Goal: Task Accomplishment & Management: Complete application form

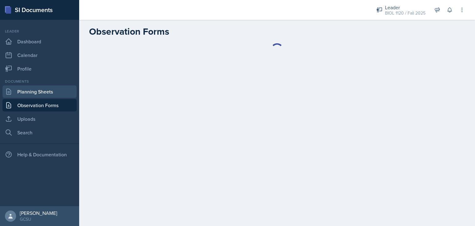
click at [46, 92] on link "Planning Sheets" at bounding box center [39, 91] width 74 height 12
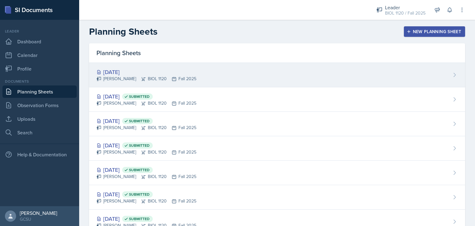
click at [127, 70] on div "[DATE]" at bounding box center [146, 72] width 100 height 8
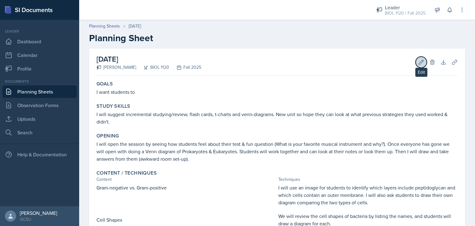
click at [419, 61] on icon at bounding box center [421, 62] width 5 height 5
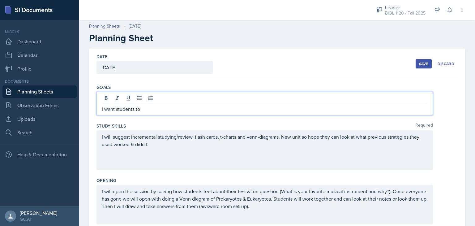
click at [190, 96] on div "I want students to" at bounding box center [264, 103] width 336 height 24
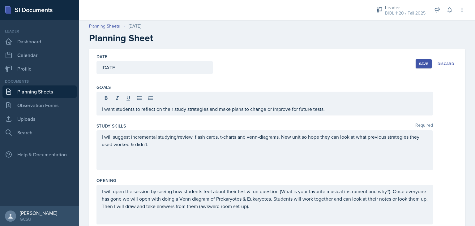
click at [277, 121] on div "Study Skills Required I will suggest incremental studying/review, flash cards, …" at bounding box center [276, 147] width 361 height 54
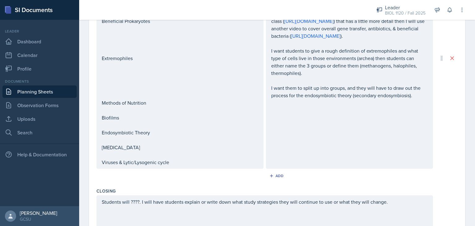
scroll to position [298, 0]
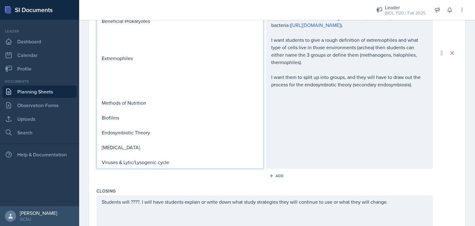
click at [160, 104] on p "Methods of Nutrition" at bounding box center [180, 102] width 156 height 7
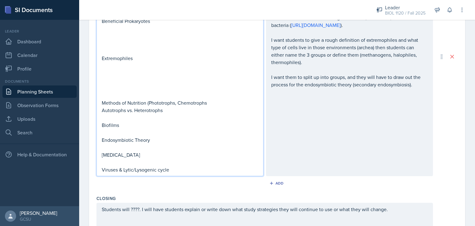
click at [102, 110] on p "Autotrophs vs. Heterotrophs" at bounding box center [180, 109] width 156 height 7
click at [102, 110] on p "Methods of Nutrition (Phototrophs, Chemotrophs, Autotrophs vs. Heterotrophs" at bounding box center [180, 106] width 156 height 15
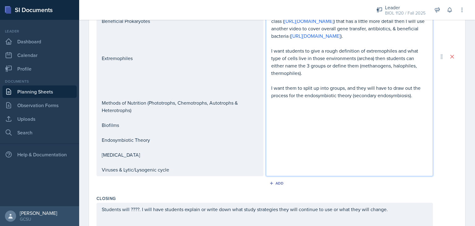
click at [271, 76] on div "I will use an image for students to identify which layers include peptidoglycan…" at bounding box center [349, 25] width 156 height 148
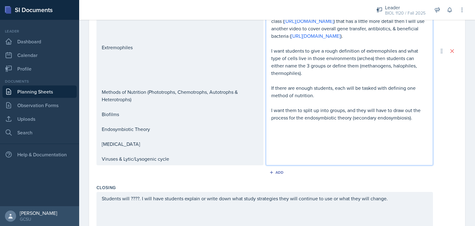
click at [323, 99] on p "If there are enough students, each will be tasked with defining one method of n…" at bounding box center [349, 91] width 156 height 15
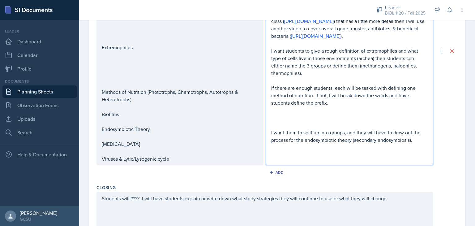
click at [112, 104] on div "Gram-negative vs. Gram-positive Cell Shapes Horizontal Gene Transfer, Endospore…" at bounding box center [180, 51] width 156 height 222
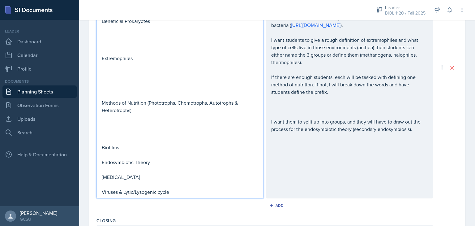
click at [154, 212] on div "Content / Techniques Content Techniques Gram-negative vs. Gram-positive Cell Sh…" at bounding box center [276, 68] width 361 height 294
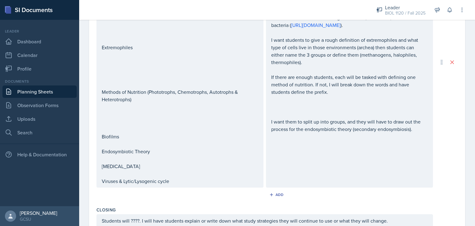
click at [148, 88] on p at bounding box center [180, 84] width 156 height 7
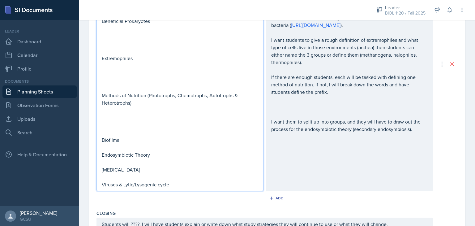
click at [124, 124] on p at bounding box center [180, 124] width 156 height 7
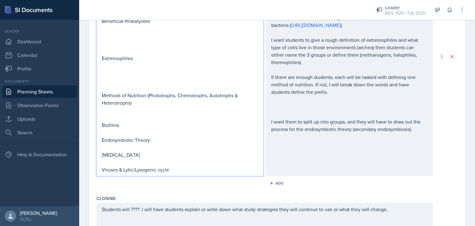
click at [154, 195] on div "Closing" at bounding box center [276, 198] width 361 height 6
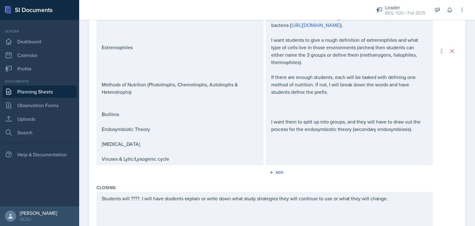
scroll to position [287, 0]
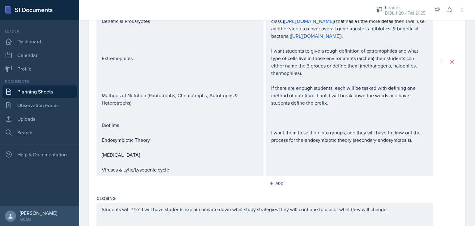
click at [271, 125] on div "I will use an image for students to identify which layers include peptidoglycan…" at bounding box center [349, 47] width 156 height 193
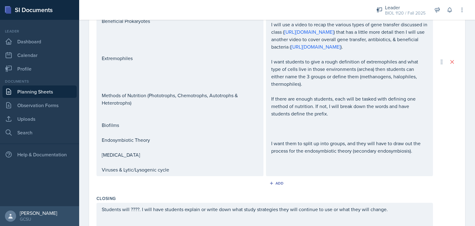
click at [101, 126] on div "Gram-negative vs. Gram-positive Cell Shapes Horizontal Gene Transfer, Endospore…" at bounding box center [179, 62] width 167 height 228
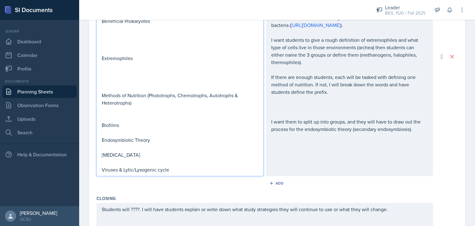
click at [102, 127] on p "Biofilms" at bounding box center [180, 124] width 156 height 7
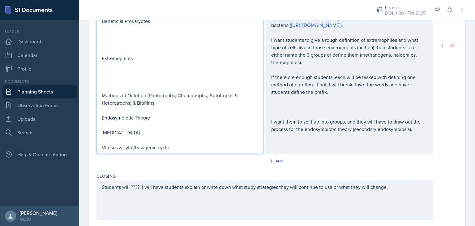
click at [338, 95] on p "If there are enough students, each will be tasked with defining one method of n…" at bounding box center [349, 84] width 156 height 22
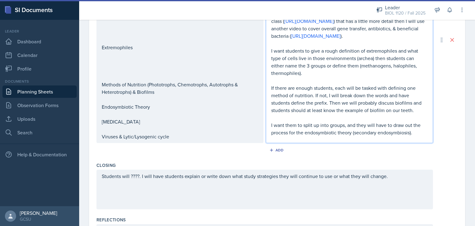
click at [409, 132] on p "I want them to split up into groups, and they will have to draw out the process…" at bounding box center [349, 128] width 156 height 15
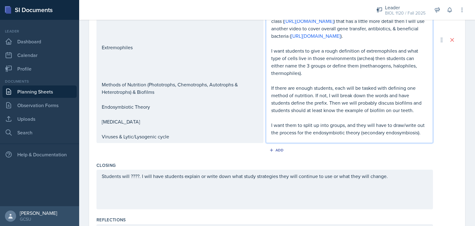
click at [361, 136] on p "I want them to split up into groups, and they will have to draw/write out the p…" at bounding box center [349, 128] width 156 height 15
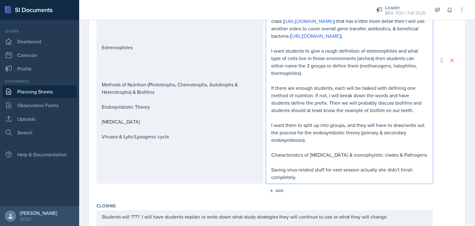
click at [179, 130] on div "Gram-negative vs. Gram-positive Cell Shapes Horizontal Gene Transfer, Endospore…" at bounding box center [180, 40] width 156 height 200
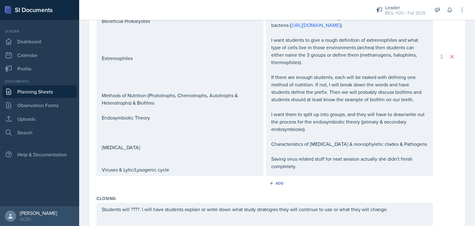
click at [206, 190] on div "Add" at bounding box center [276, 184] width 361 height 12
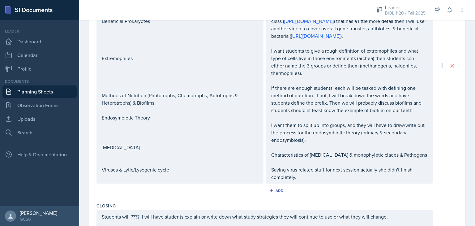
click at [133, 107] on p at bounding box center [180, 109] width 156 height 7
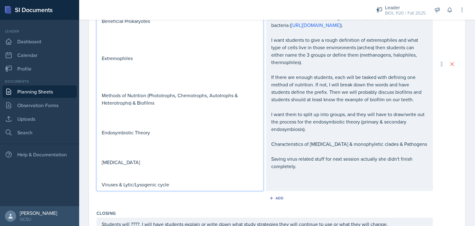
click at [110, 151] on p at bounding box center [180, 154] width 156 height 7
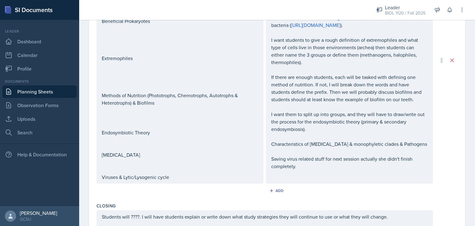
click at [158, 195] on div "Add" at bounding box center [276, 192] width 361 height 12
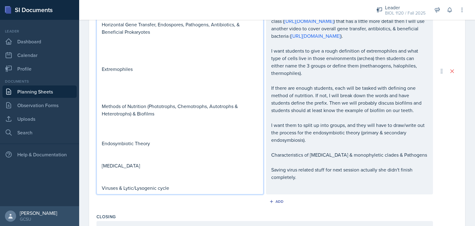
click at [116, 154] on p at bounding box center [180, 157] width 156 height 7
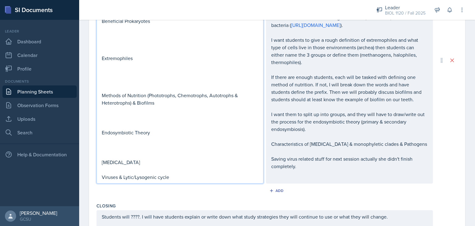
click at [149, 190] on div "Add" at bounding box center [276, 192] width 361 height 12
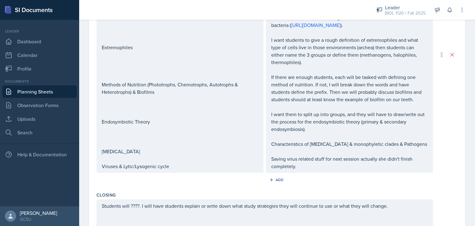
scroll to position [287, 0]
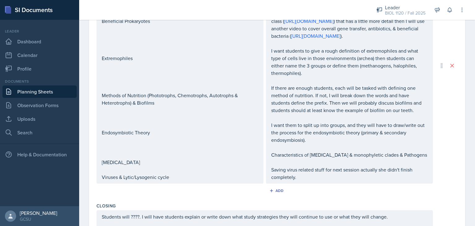
click at [457, 186] on div "Date [DATE] [DATE] 31 1 2 3 4 5 6 7 8 9 10 11 12 13 14 15 16 17 18 19 20 21 22 …" at bounding box center [277, 38] width 376 height 552
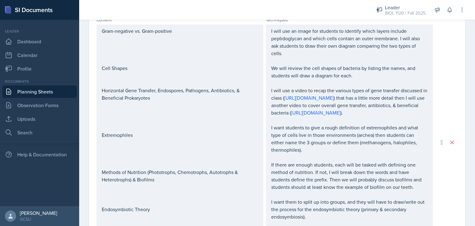
scroll to position [221, 0]
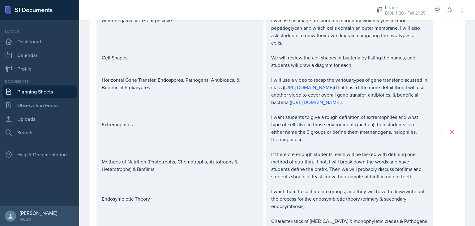
click at [404, 106] on p "I will use a video to recap the various types of gene transfer discussed in cla…" at bounding box center [349, 91] width 156 height 30
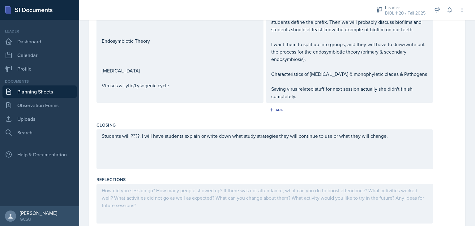
scroll to position [415, 0]
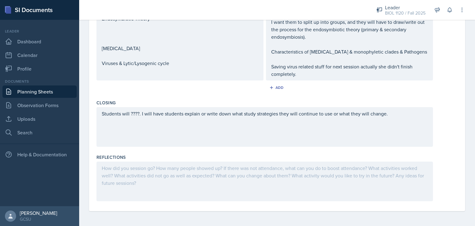
click at [135, 114] on div "Students will ????. I will have students explain or write down what study strat…" at bounding box center [264, 127] width 336 height 40
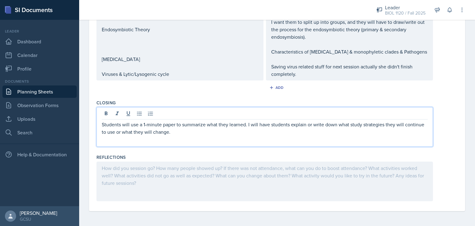
click at [243, 125] on p "Students will use a 1-minute paper to summarize what they learned. I will have …" at bounding box center [265, 128] width 326 height 15
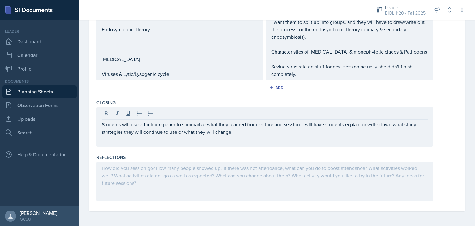
click at [361, 152] on div "Reflections" at bounding box center [276, 178] width 361 height 54
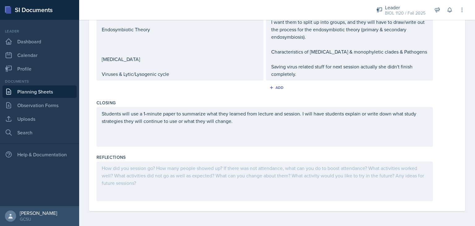
click at [435, 104] on div "Closing" at bounding box center [276, 102] width 361 height 6
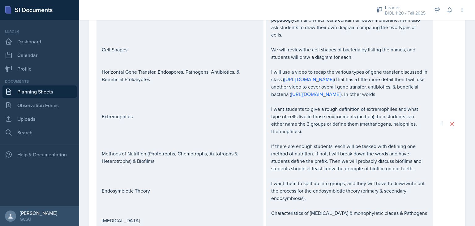
scroll to position [226, 0]
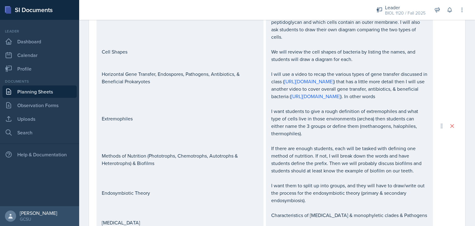
click at [397, 100] on p "I will use a video to recap the various types of gene transfer discussed in cla…" at bounding box center [349, 85] width 156 height 30
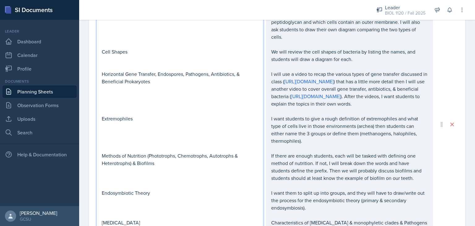
click at [200, 92] on div "Gram-negative vs. Gram-positive Cell Shapes Horizontal Gene Transfer, Endospore…" at bounding box center [180, 126] width 156 height 230
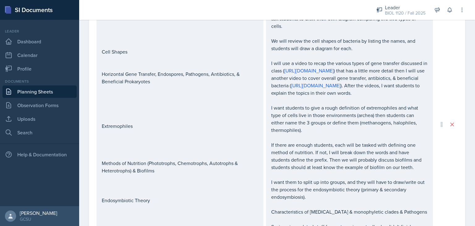
click at [466, 59] on div "Date [DATE] [DATE] 31 1 2 3 4 5 6 7 8 9 10 11 12 13 14 15 16 17 18 19 20 21 22 …" at bounding box center [276, 103] width 395 height 585
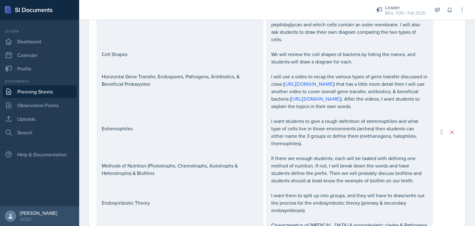
scroll to position [44, 0]
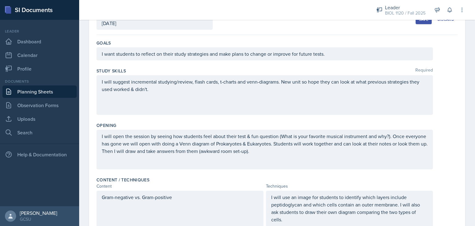
click at [421, 20] on div "Save" at bounding box center [423, 19] width 9 height 5
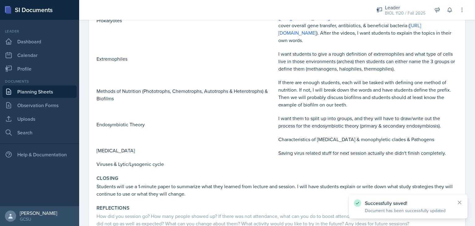
scroll to position [271, 0]
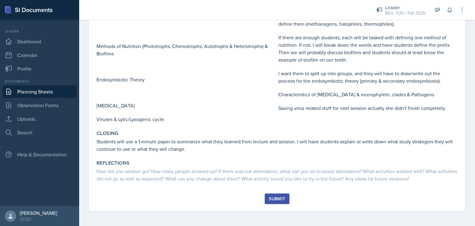
click at [278, 198] on div "Submit" at bounding box center [277, 198] width 16 height 5
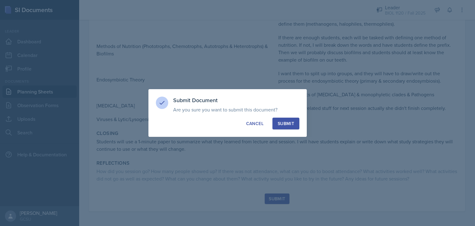
click at [285, 121] on div "Submit" at bounding box center [285, 123] width 16 height 6
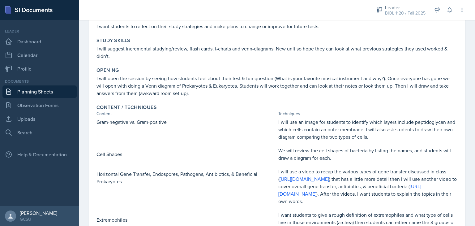
scroll to position [64, 0]
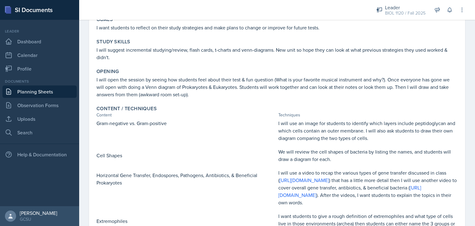
click at [428, 106] on div "Content / Techniques" at bounding box center [276, 108] width 361 height 6
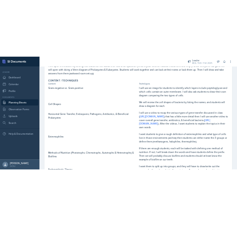
scroll to position [176, 0]
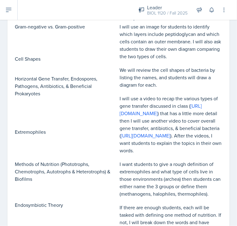
click at [199, 184] on p "I want students to give a rough definition of extremophiles and what type of ce…" at bounding box center [171, 178] width 103 height 37
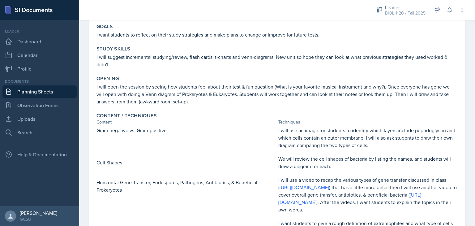
scroll to position [0, 0]
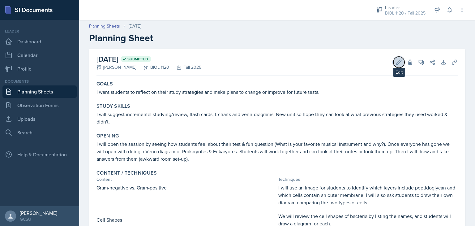
click at [395, 65] on icon at bounding box center [398, 62] width 6 height 6
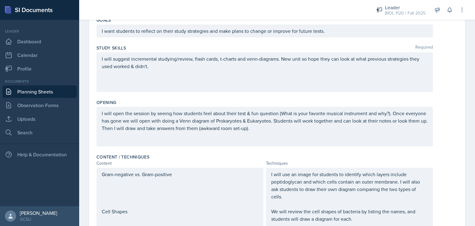
scroll to position [71, 0]
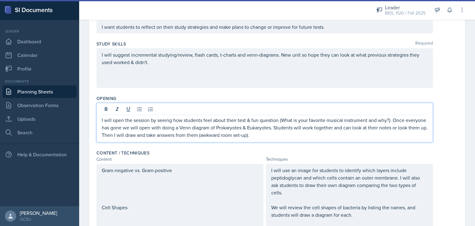
click at [201, 119] on p "I will open the session by seeing how students feel about their test & fun ques…" at bounding box center [265, 127] width 326 height 22
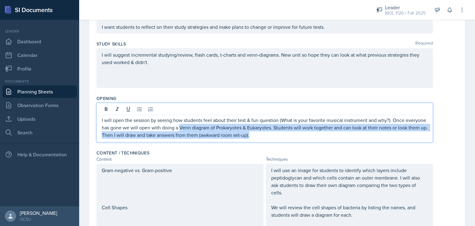
drag, startPoint x: 201, startPoint y: 129, endPoint x: 298, endPoint y: 140, distance: 97.7
click at [298, 140] on div "I will open the session by seeing how students feel about their test & fun ques…" at bounding box center [264, 123] width 336 height 40
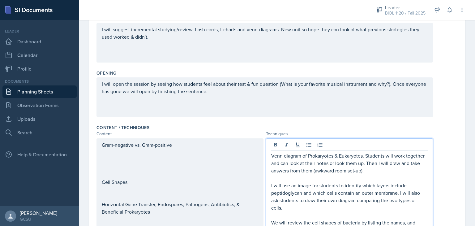
scroll to position [111, 0]
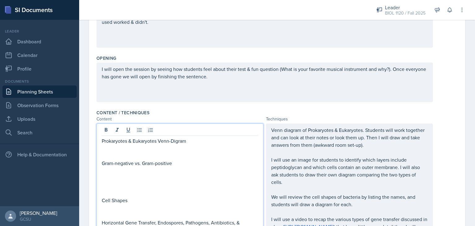
click at [177, 141] on p "Prokaryotes & Eukaryotes Venn-Digram" at bounding box center [180, 140] width 156 height 7
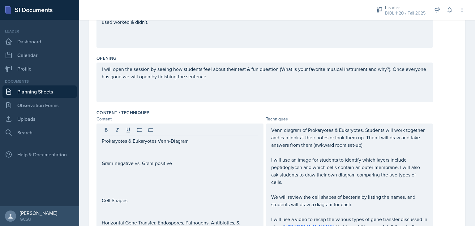
click at [446, 112] on div "Content / Techniques" at bounding box center [276, 112] width 361 height 6
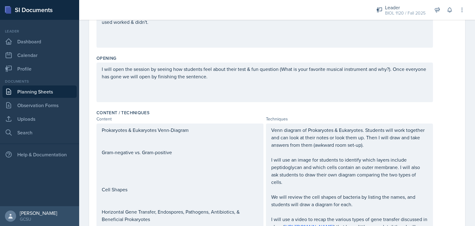
scroll to position [0, 0]
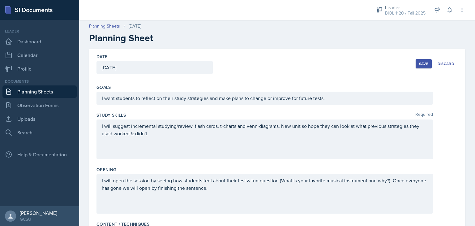
click at [419, 67] on button "Save" at bounding box center [423, 63] width 16 height 9
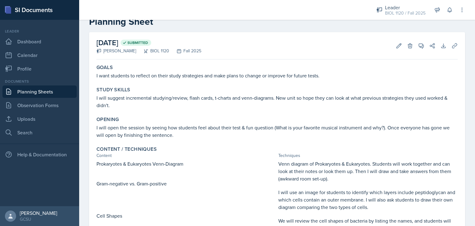
scroll to position [4, 0]
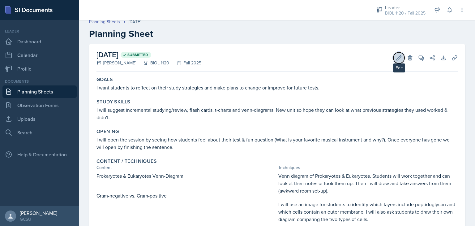
click at [395, 55] on icon at bounding box center [398, 58] width 6 height 6
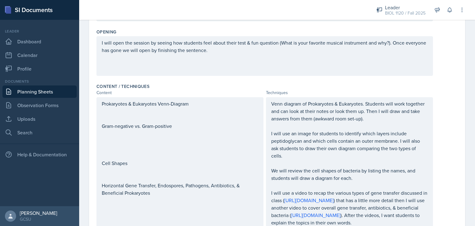
scroll to position [144, 0]
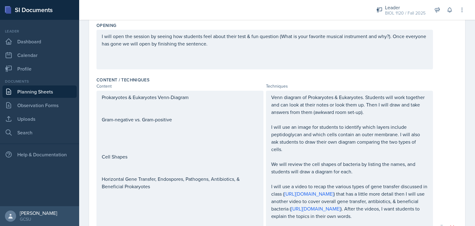
click at [143, 113] on p at bounding box center [180, 111] width 156 height 7
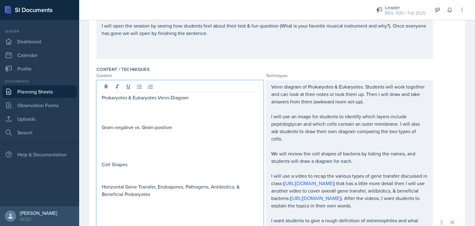
click at [210, 72] on div "Content" at bounding box center [179, 75] width 167 height 6
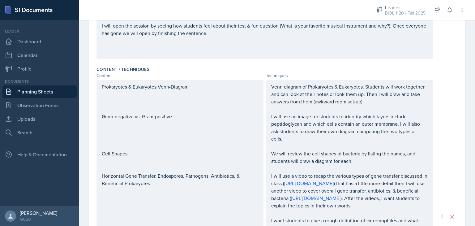
scroll to position [0, 0]
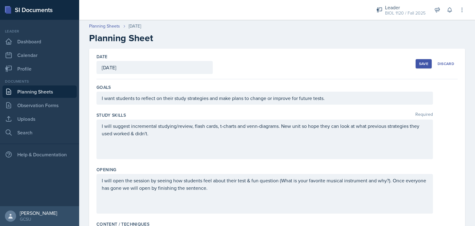
click at [421, 61] on div "Save" at bounding box center [423, 63] width 9 height 5
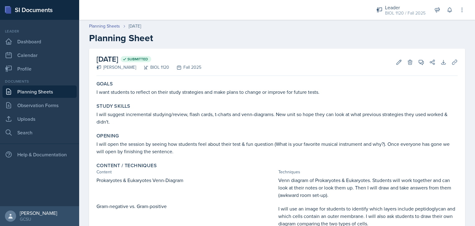
click at [276, 101] on div "Study Skills I will suggest incremental studying/review, flash cards, t-charts …" at bounding box center [277, 113] width 366 height 27
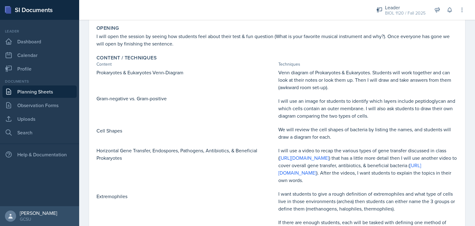
scroll to position [111, 0]
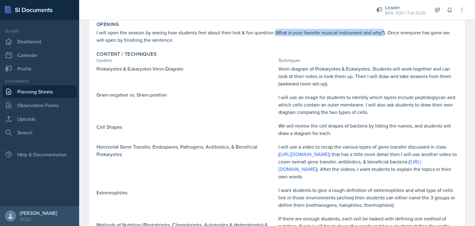
drag, startPoint x: 275, startPoint y: 32, endPoint x: 382, endPoint y: 30, distance: 106.9
click at [382, 30] on p "I will open the session by seeing how students feel about their test & fun ques…" at bounding box center [276, 36] width 361 height 15
copy p "What is your favorite musical instrument and why?"
click at [388, 60] on div "Techniques" at bounding box center [367, 60] width 179 height 6
click at [314, 224] on p "If there are enough students, each will be tasked with defining one method of n…" at bounding box center [367, 229] width 179 height 30
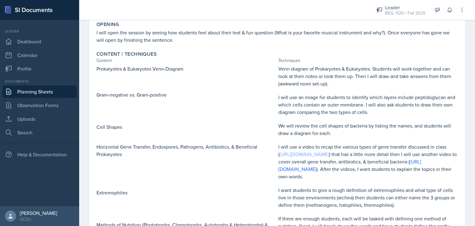
click at [293, 154] on link "[URL][DOMAIN_NAME]" at bounding box center [303, 153] width 49 height 7
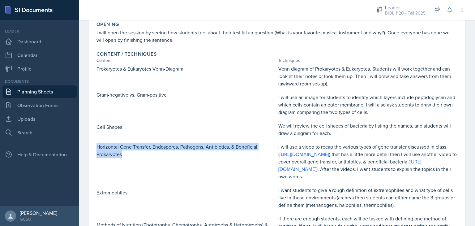
drag, startPoint x: 96, startPoint y: 148, endPoint x: 126, endPoint y: 154, distance: 30.4
click at [126, 154] on p "Horizontal Gene Transfer, Endospores, Pathogens, Antibiotics, & Beneficial Prok…" at bounding box center [185, 150] width 179 height 15
copy p "Horizontal Gene Transfer, Endospores, Pathogens, Antibiotics, & Beneficial Prok…"
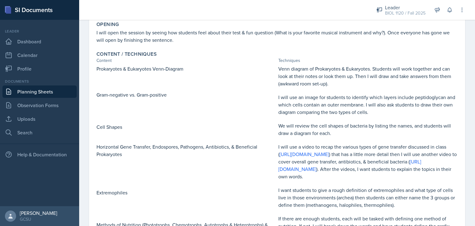
click at [251, 183] on p at bounding box center [185, 185] width 179 height 6
drag, startPoint x: 355, startPoint y: 159, endPoint x: 315, endPoint y: 170, distance: 41.4
click at [315, 170] on p "I will use a video to recap the various types of gene transfer discussed in cla…" at bounding box center [367, 161] width 179 height 37
copy p "overall gene transfer, antibiotics, & beneficial bacteria"
click at [243, 124] on p "Cell Shapes" at bounding box center [185, 126] width 179 height 7
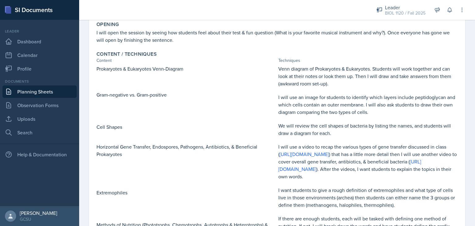
click at [245, 185] on p at bounding box center [185, 185] width 179 height 6
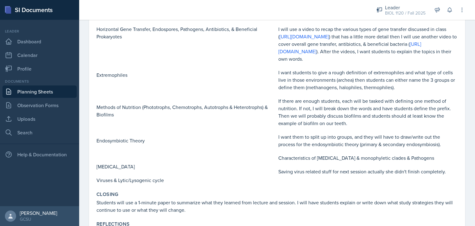
scroll to position [235, 0]
